Goal: Task Accomplishment & Management: Manage account settings

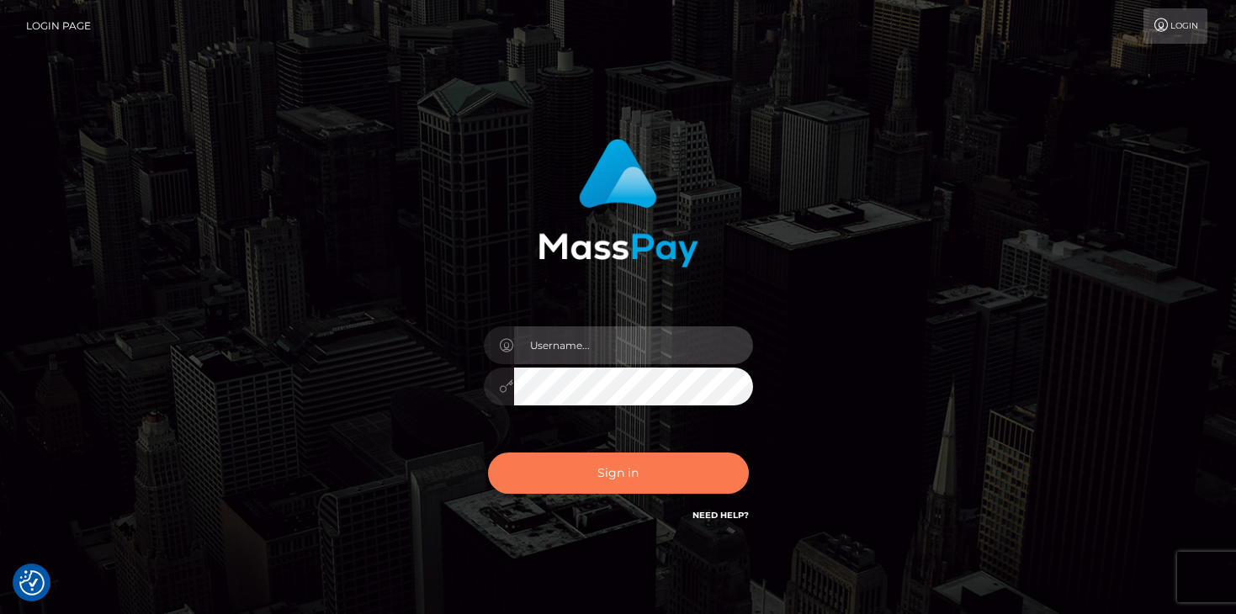
type input "mariolabugaj"
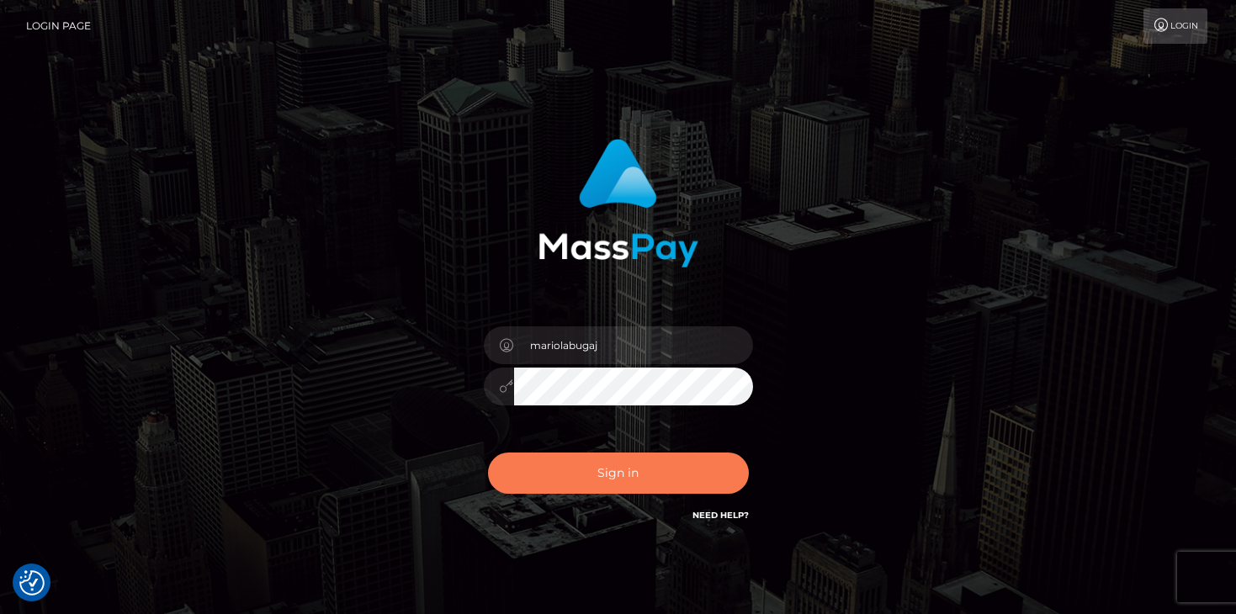
click at [598, 466] on button "Sign in" at bounding box center [618, 473] width 261 height 41
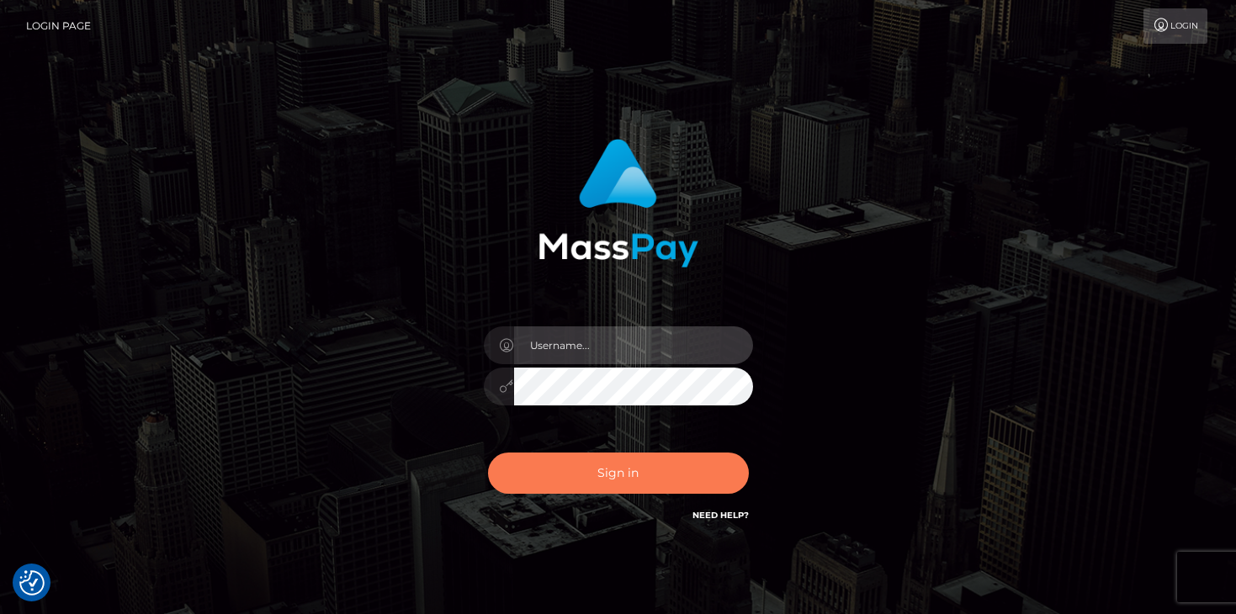
type input "mariolabugaj"
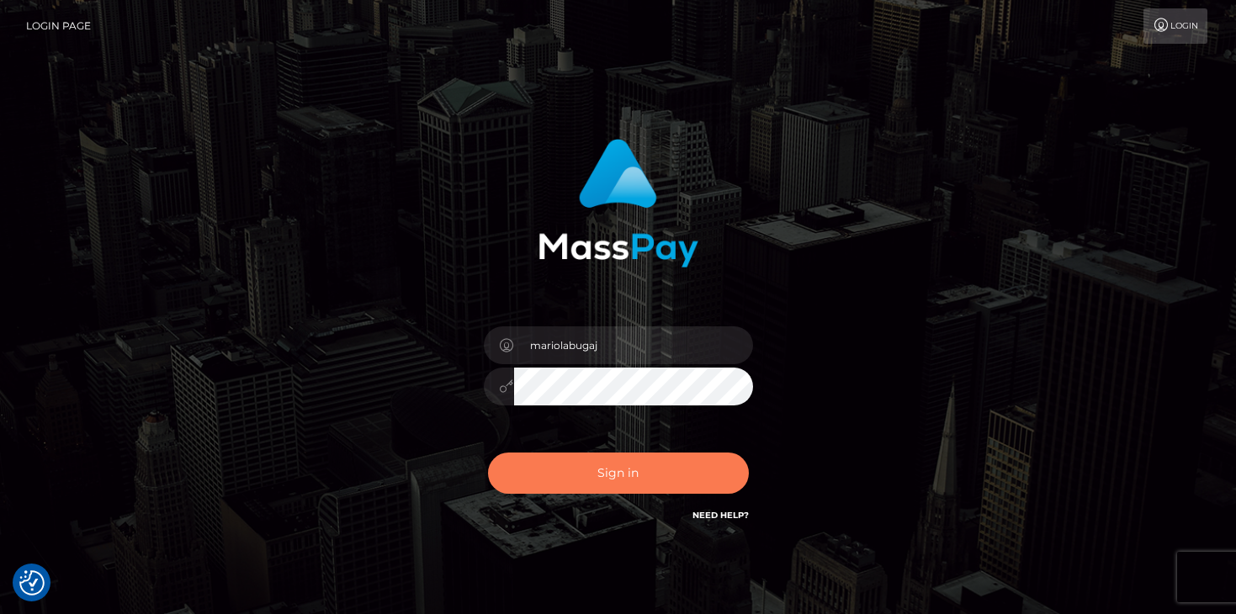
click at [603, 469] on button "Sign in" at bounding box center [618, 473] width 261 height 41
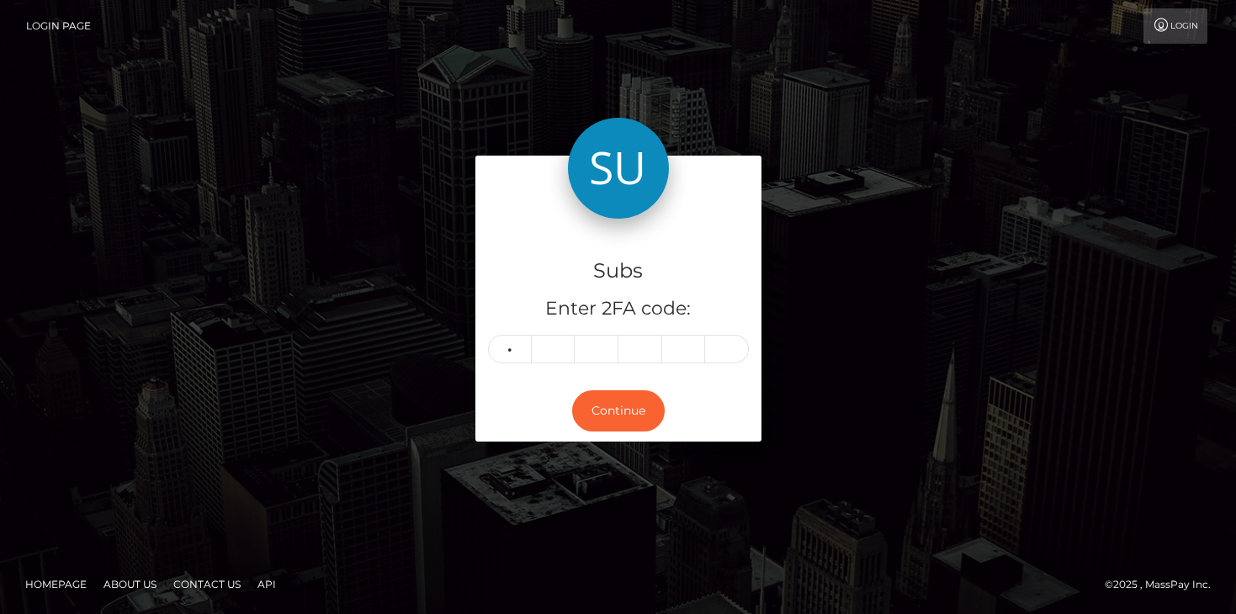
type input "7"
type input "8"
type input "6"
type input "9"
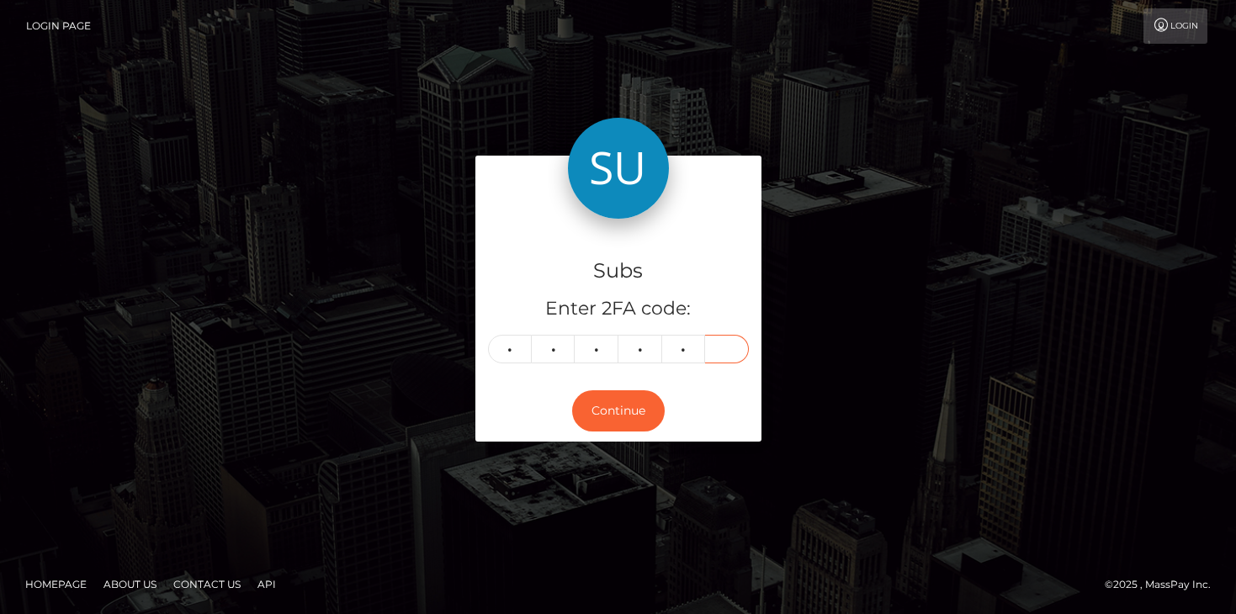
type input "1"
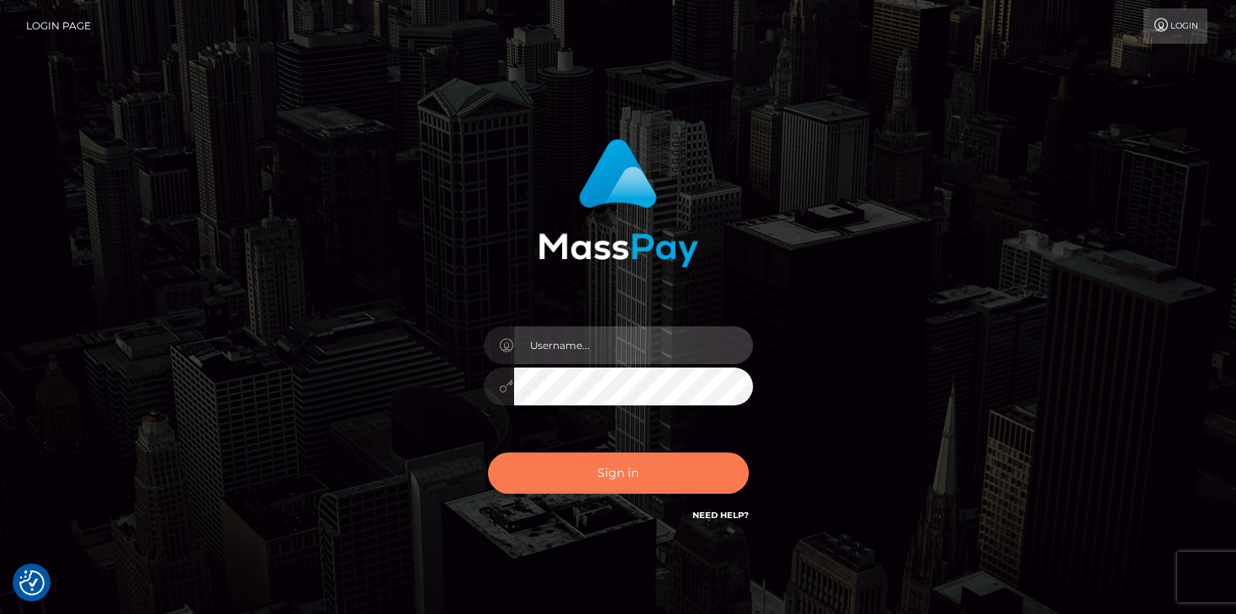
type input "mariolabugaj"
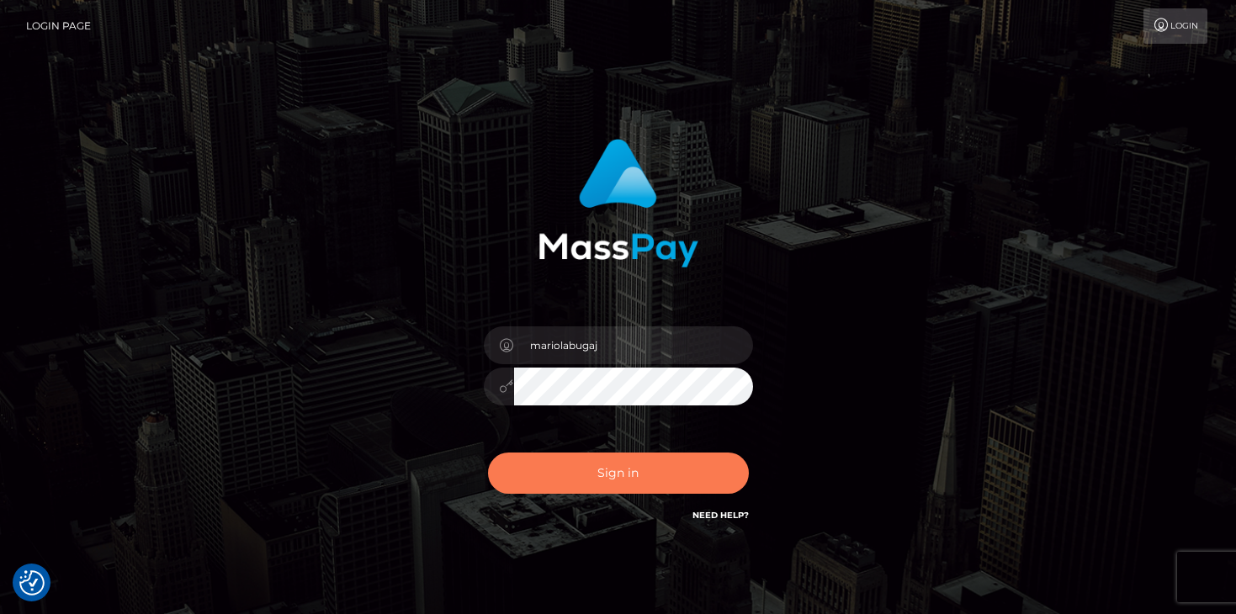
click at [610, 481] on button "Sign in" at bounding box center [618, 473] width 261 height 41
